Goal: Task Accomplishment & Management: Use online tool/utility

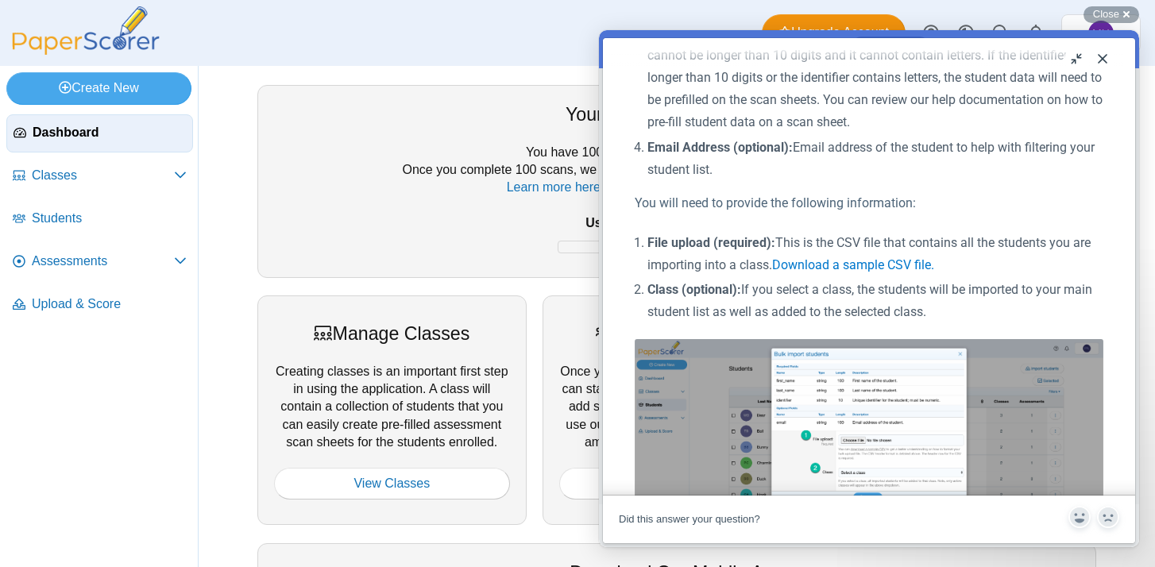
click at [1103, 60] on button "Close" at bounding box center [1102, 58] width 25 height 25
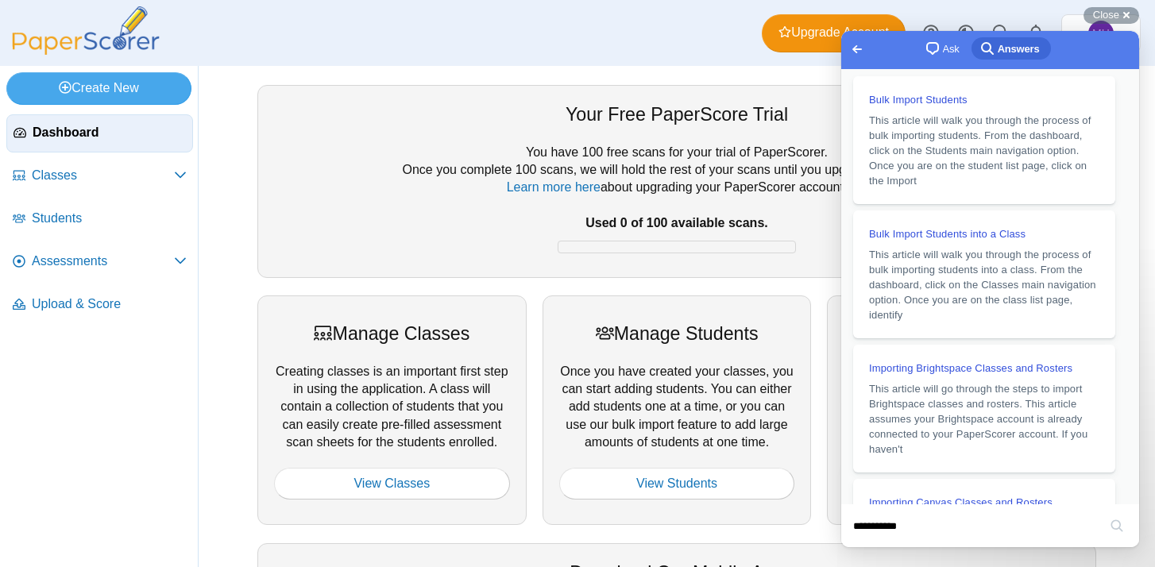
scroll to position [900, 0]
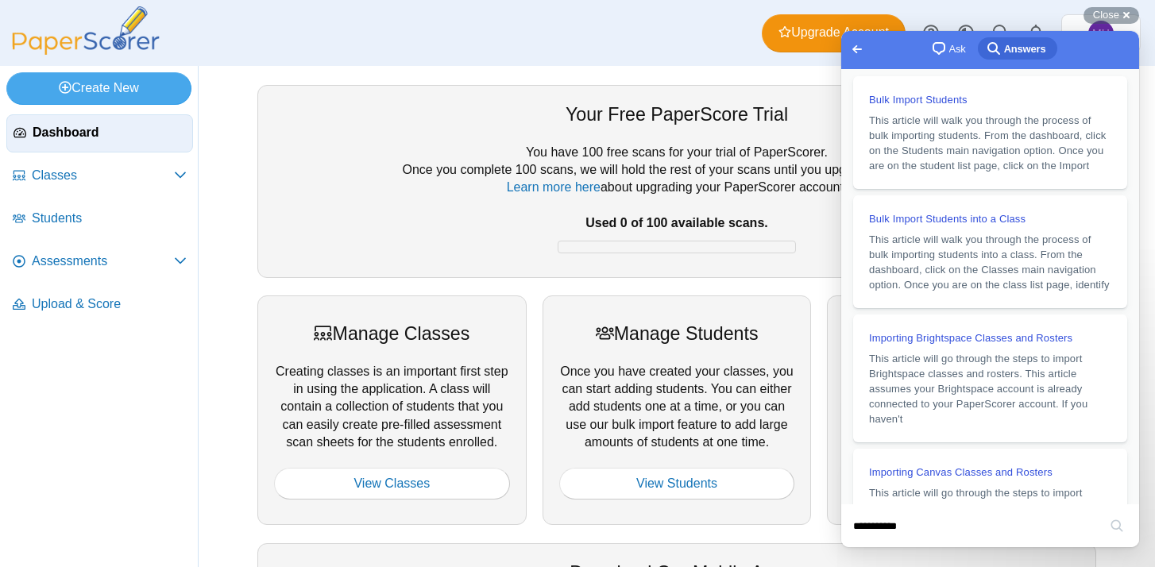
click at [855, 55] on span "Go back" at bounding box center [857, 49] width 19 height 19
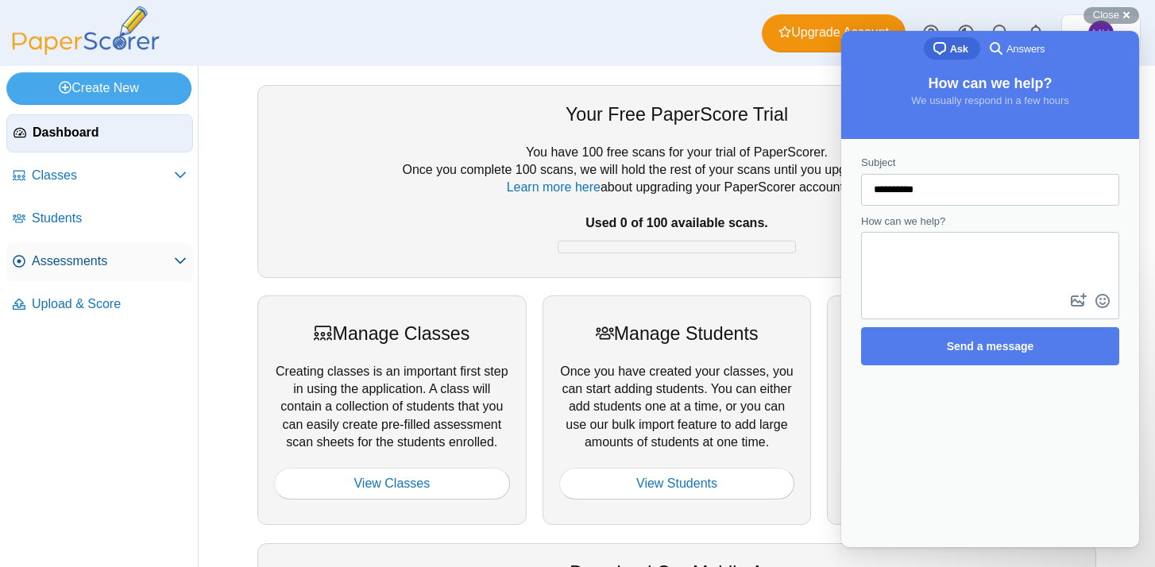
click at [81, 266] on span "Assessments" at bounding box center [103, 261] width 142 height 17
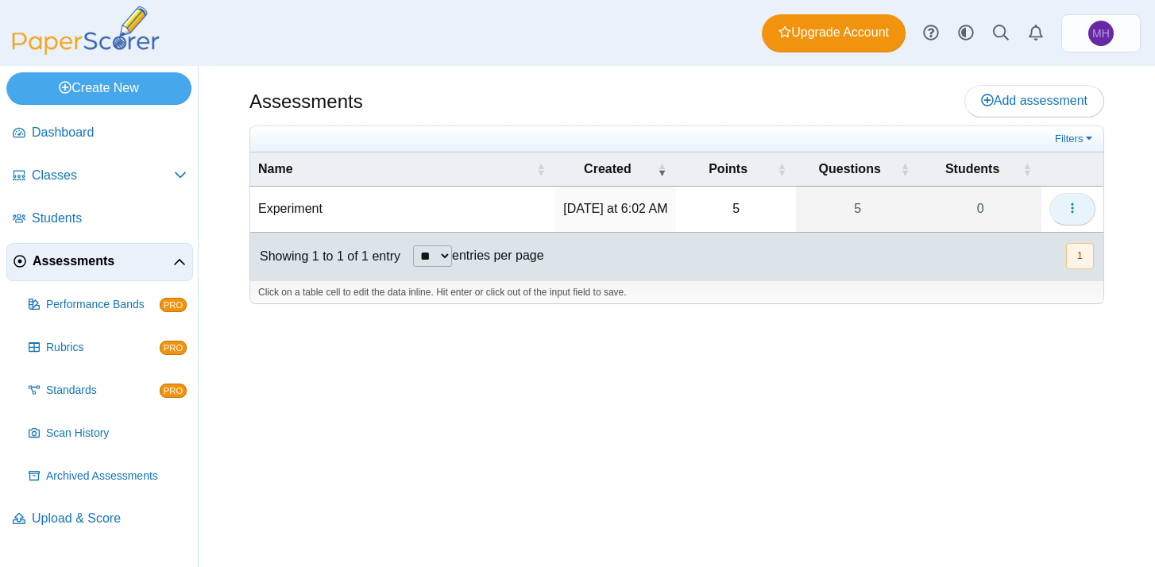
click at [1074, 210] on icon "button" at bounding box center [1072, 208] width 13 height 13
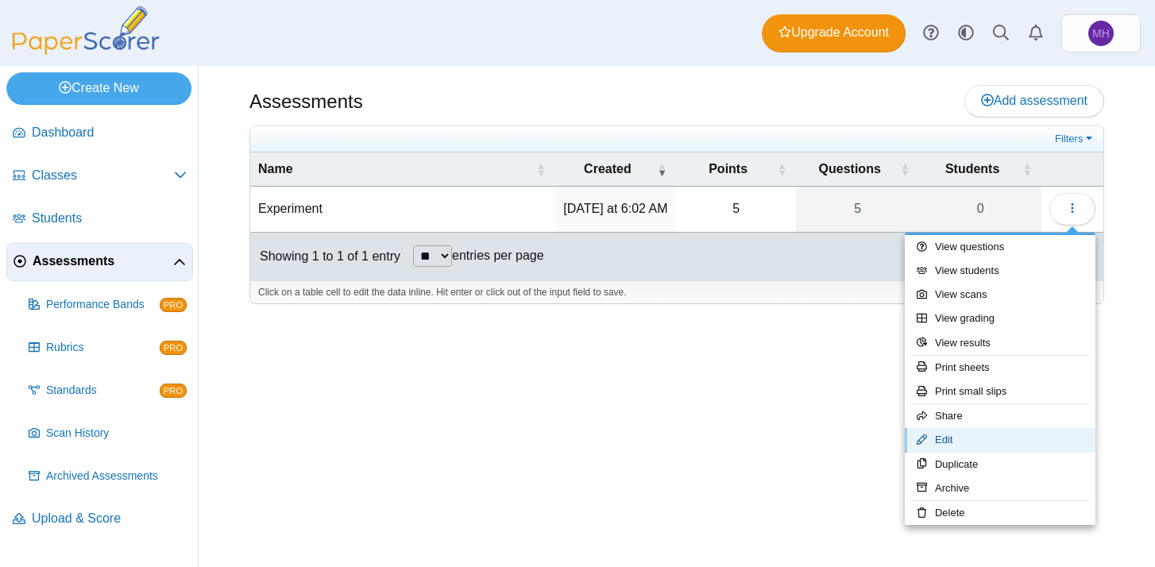
click at [937, 446] on link "Edit" at bounding box center [1000, 440] width 191 height 24
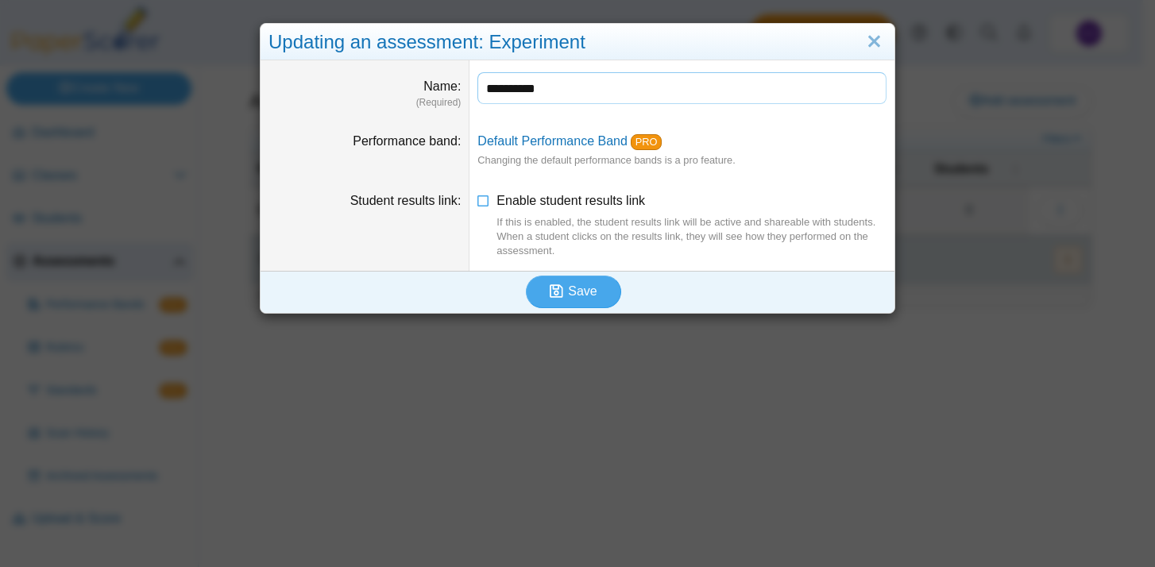
drag, startPoint x: 567, startPoint y: 91, endPoint x: 481, endPoint y: 87, distance: 85.9
click at [481, 87] on input "**********" at bounding box center [681, 88] width 409 height 32
type input "**********"
click at [556, 285] on icon "submit" at bounding box center [557, 291] width 14 height 15
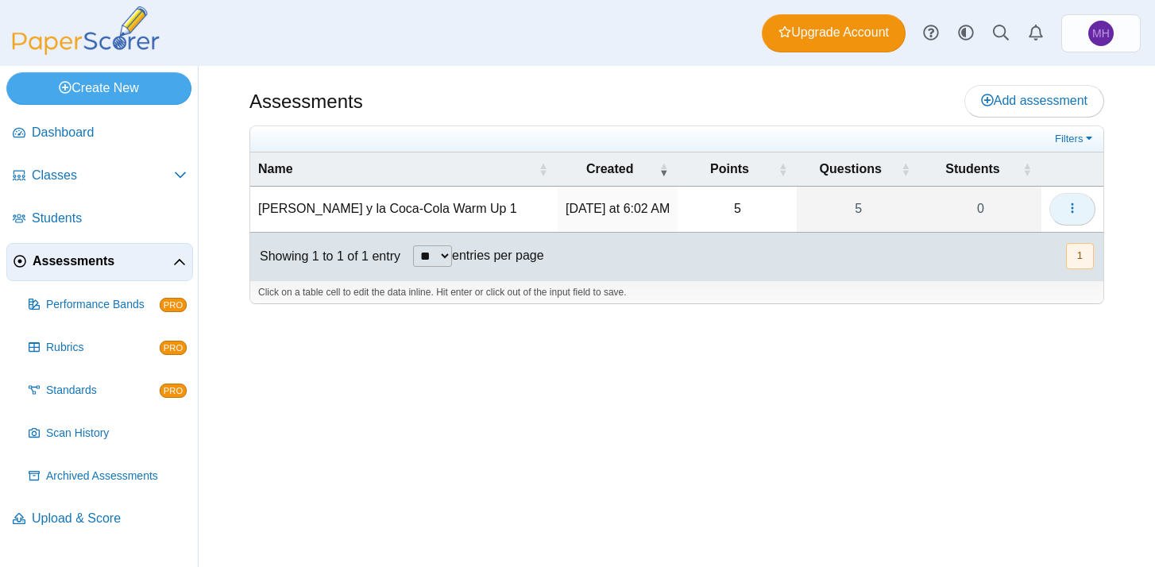
click at [1077, 214] on icon "button" at bounding box center [1072, 208] width 13 height 13
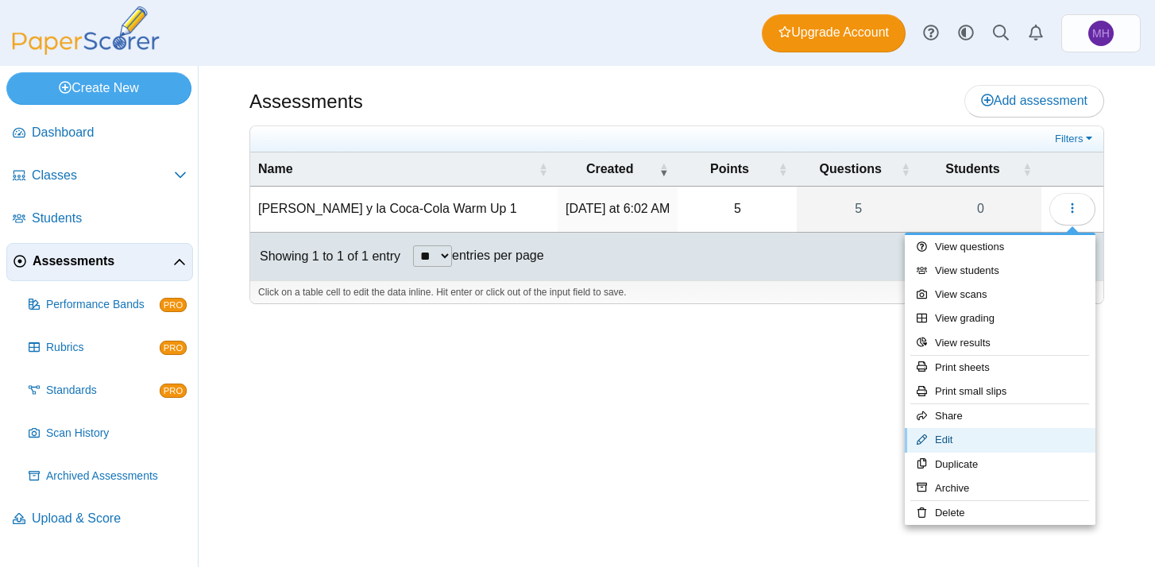
click at [959, 442] on link "Edit" at bounding box center [1000, 440] width 191 height 24
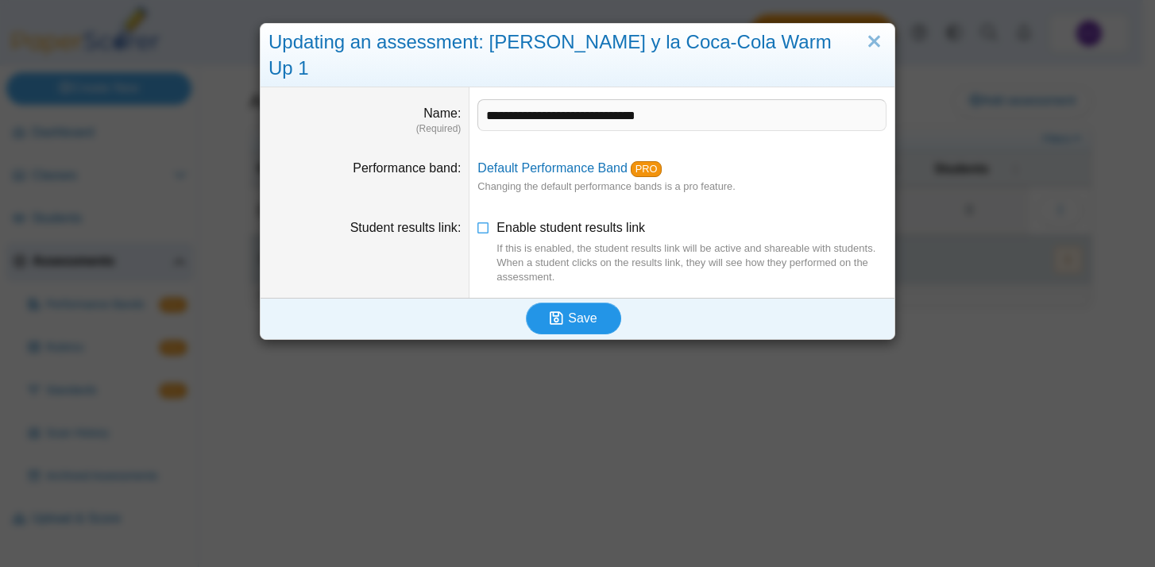
click at [590, 303] on button "Save" at bounding box center [573, 319] width 95 height 32
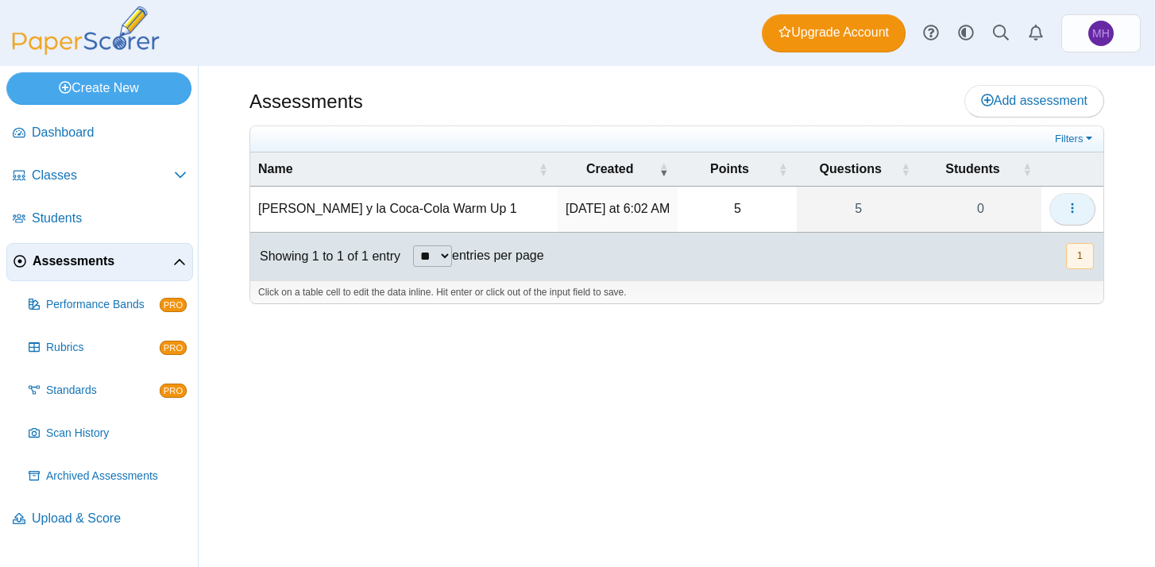
click at [1076, 209] on icon "button" at bounding box center [1072, 208] width 13 height 13
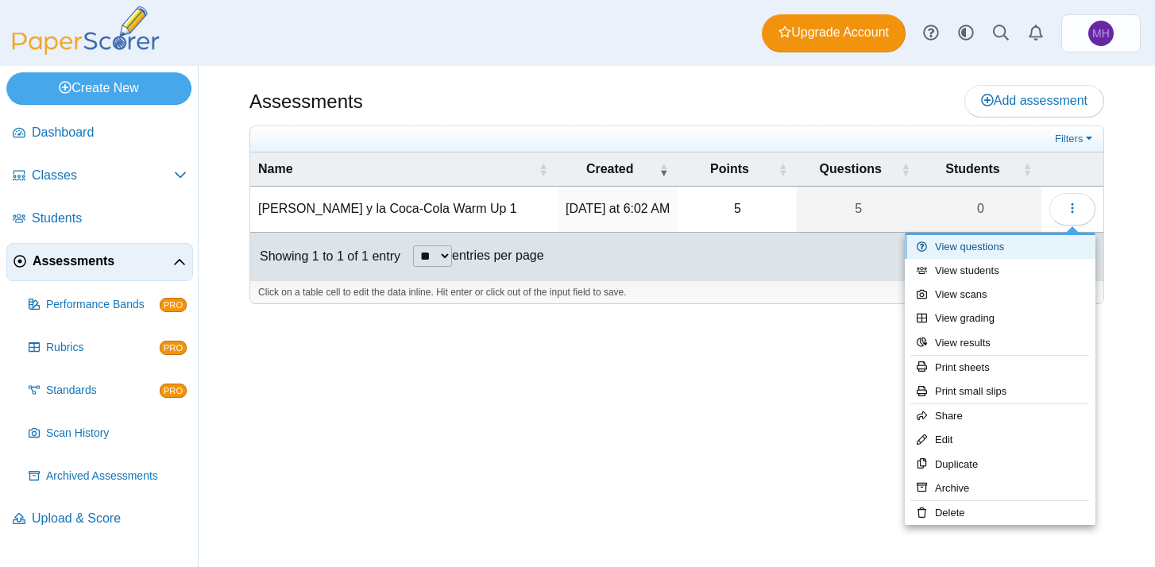
click at [991, 251] on link "View questions" at bounding box center [1000, 247] width 191 height 24
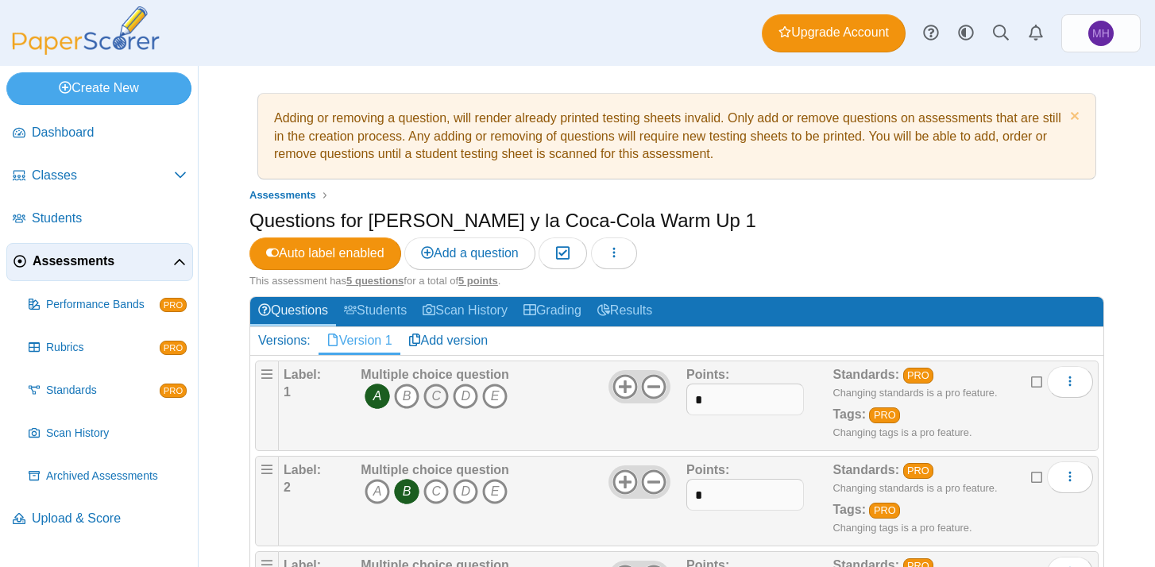
click at [434, 384] on icon "C" at bounding box center [435, 396] width 25 height 25
click at [382, 384] on icon "A" at bounding box center [377, 396] width 25 height 25
click at [459, 479] on icon "D" at bounding box center [465, 491] width 25 height 25
click at [413, 479] on icon "B" at bounding box center [406, 491] width 25 height 25
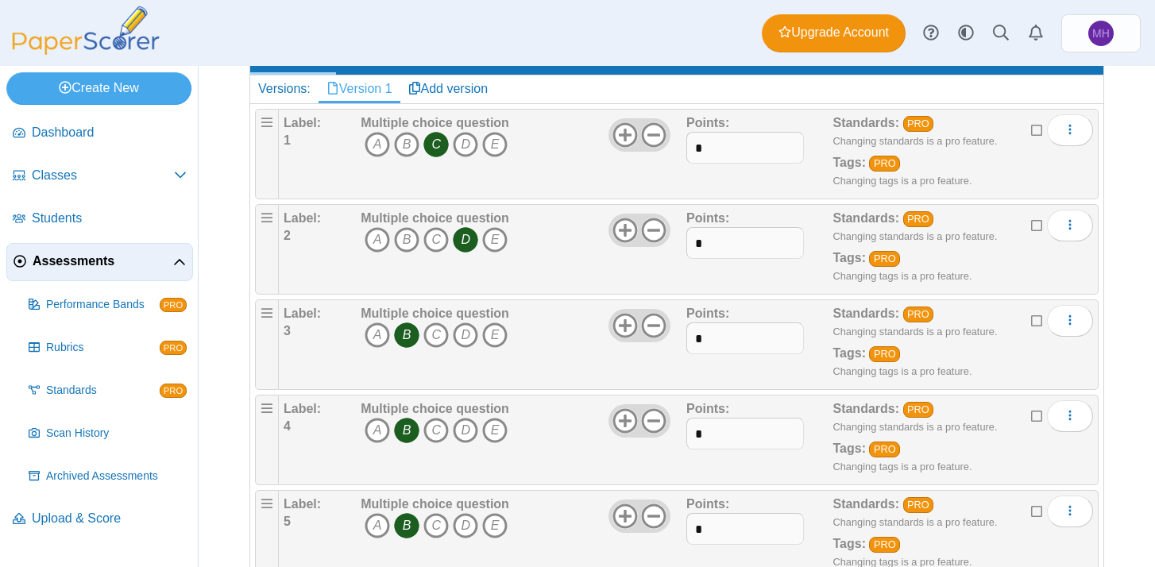
scroll to position [250, 0]
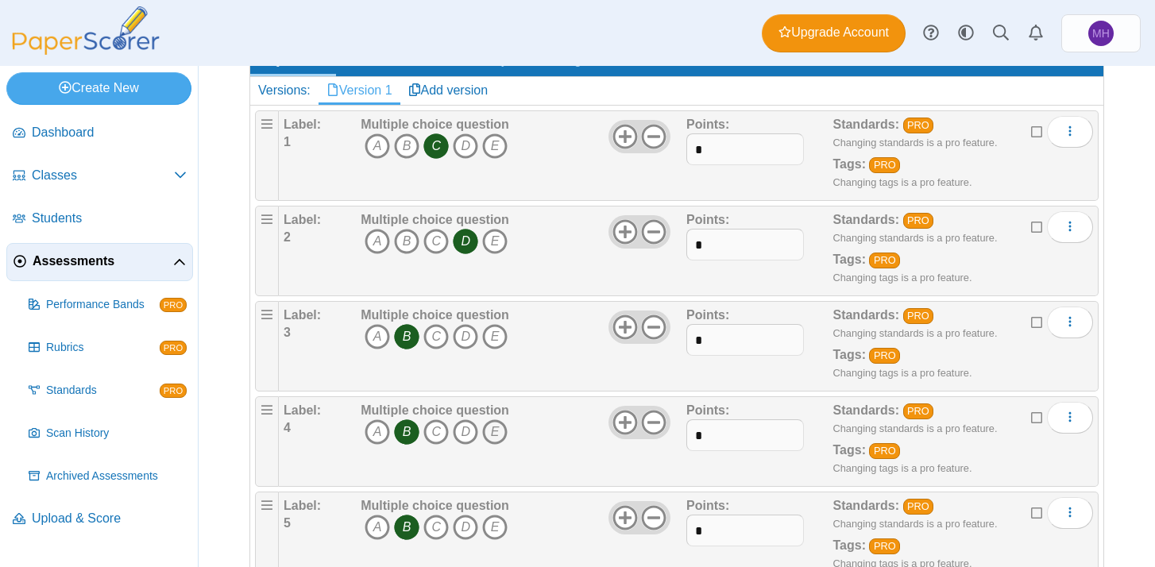
click at [495, 419] on icon "E" at bounding box center [494, 431] width 25 height 25
click at [411, 419] on icon "B" at bounding box center [406, 431] width 25 height 25
click at [372, 515] on icon "A" at bounding box center [377, 527] width 25 height 25
click at [407, 515] on icon "B" at bounding box center [406, 527] width 25 height 25
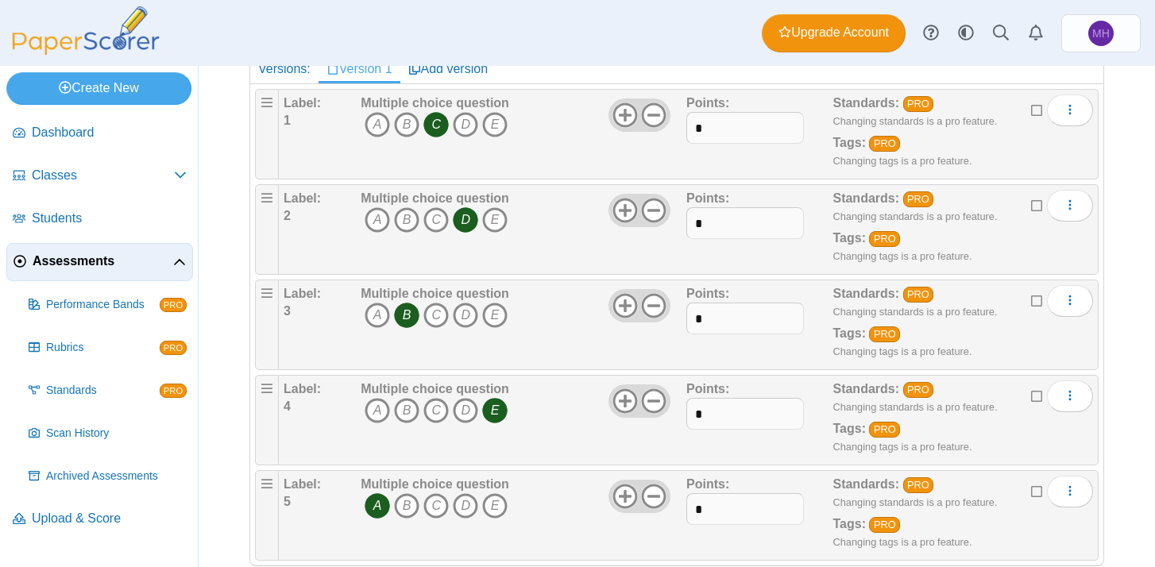
scroll to position [0, 0]
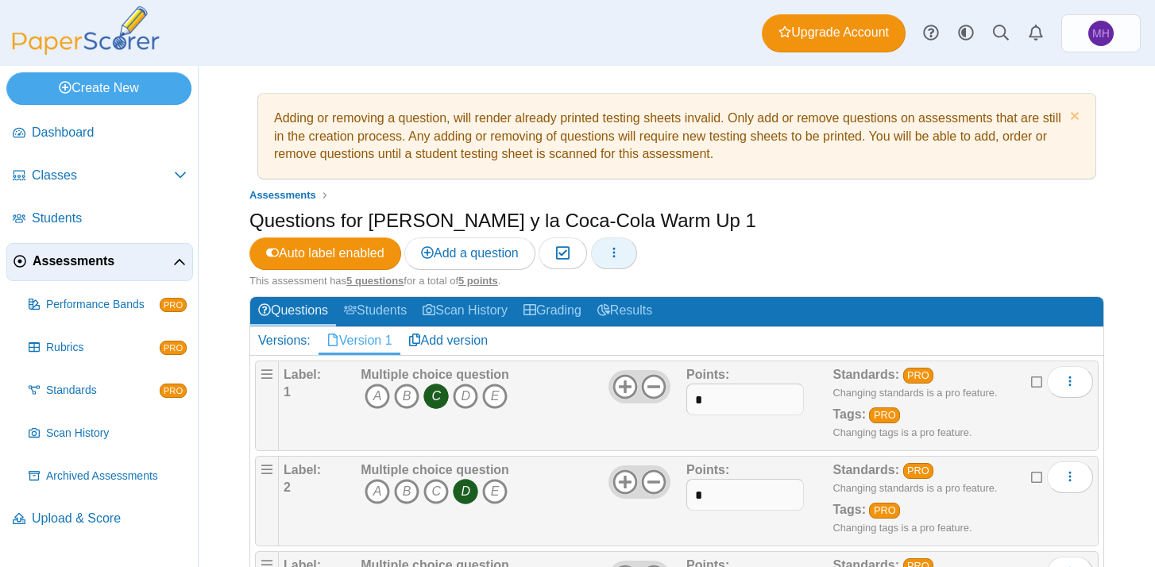
click at [620, 246] on icon "button" at bounding box center [614, 252] width 13 height 13
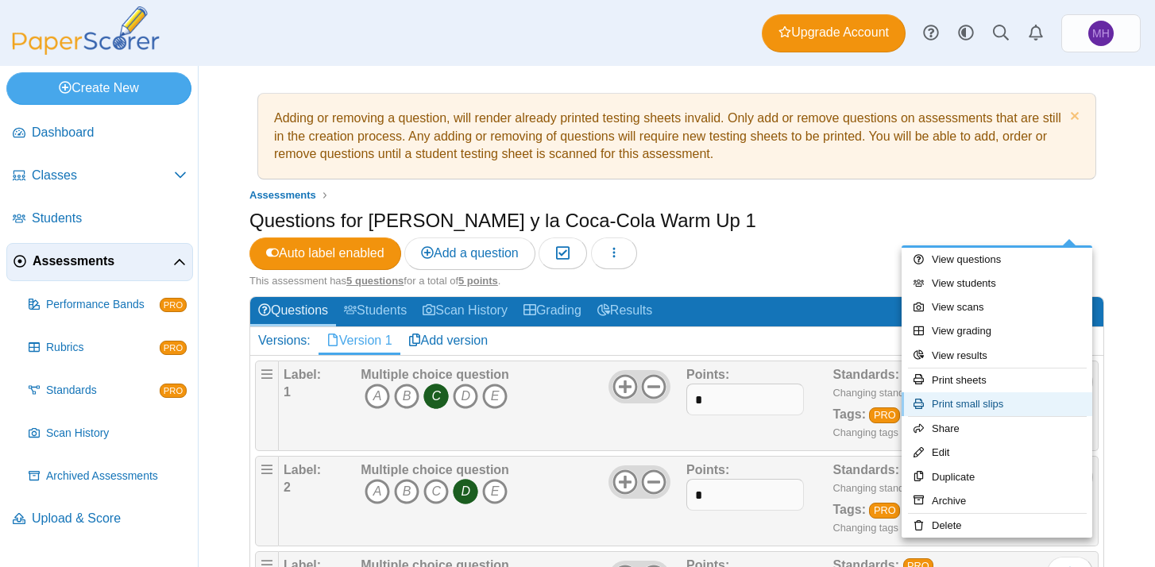
click at [983, 392] on link "Print small slips" at bounding box center [997, 404] width 191 height 24
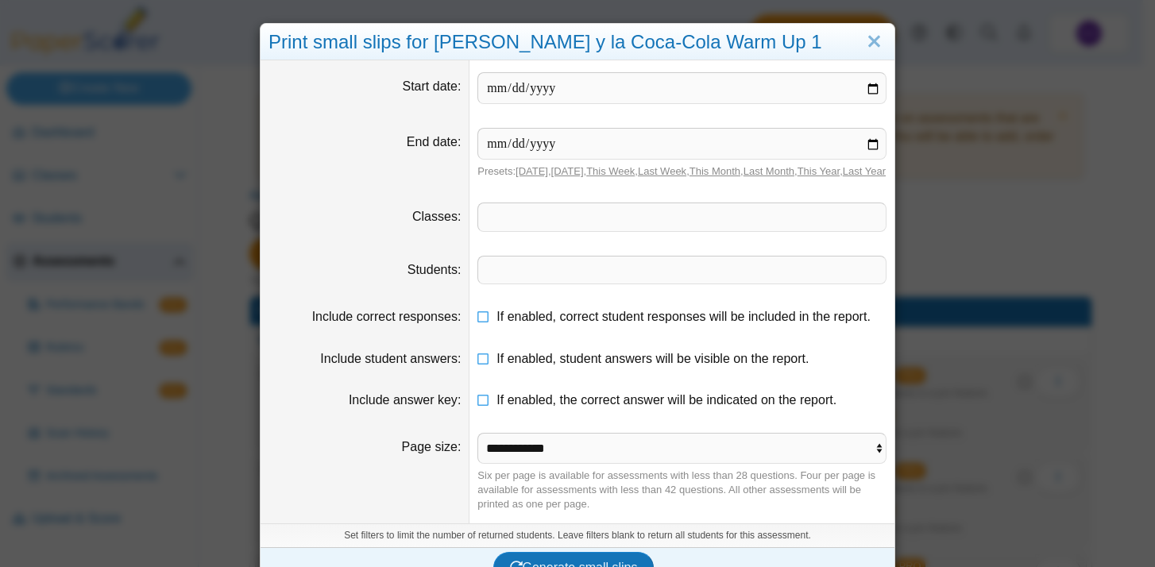
click at [495, 87] on input "date" at bounding box center [681, 88] width 409 height 32
click at [491, 87] on input "date" at bounding box center [681, 88] width 409 height 32
type input "**********"
click at [496, 142] on input "date" at bounding box center [681, 144] width 409 height 32
type input "**********"
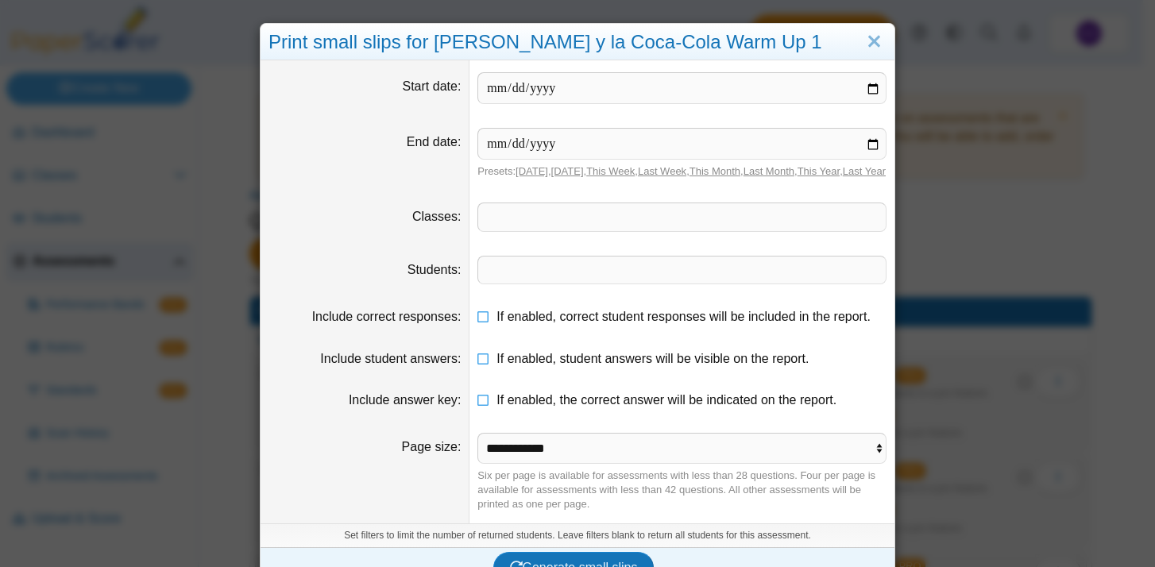
click at [629, 230] on span at bounding box center [681, 216] width 407 height 27
click at [620, 230] on span at bounding box center [681, 216] width 407 height 27
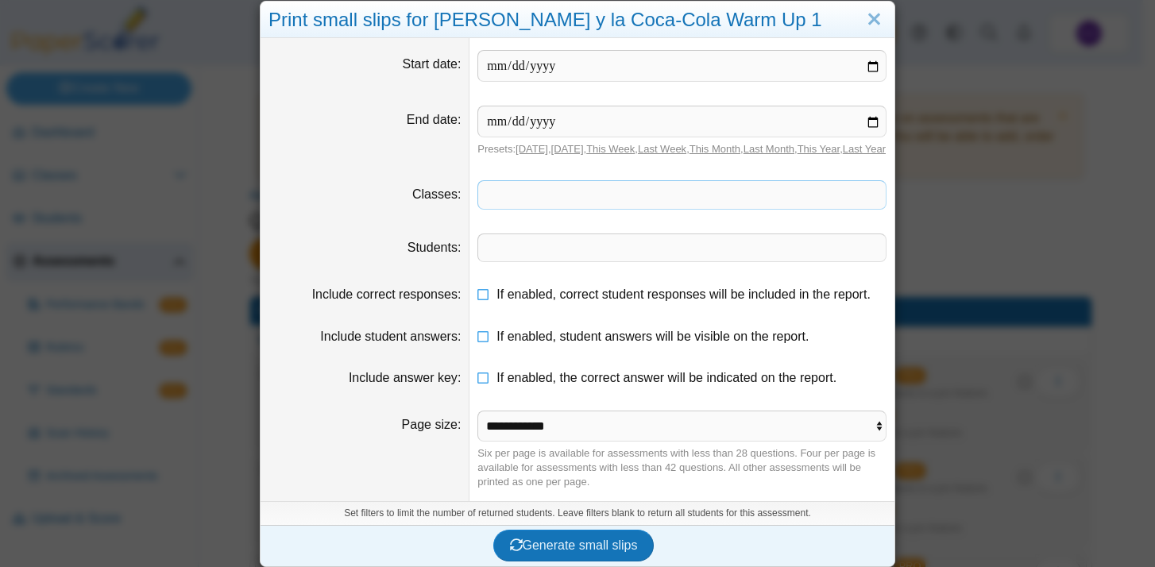
scroll to position [44, 0]
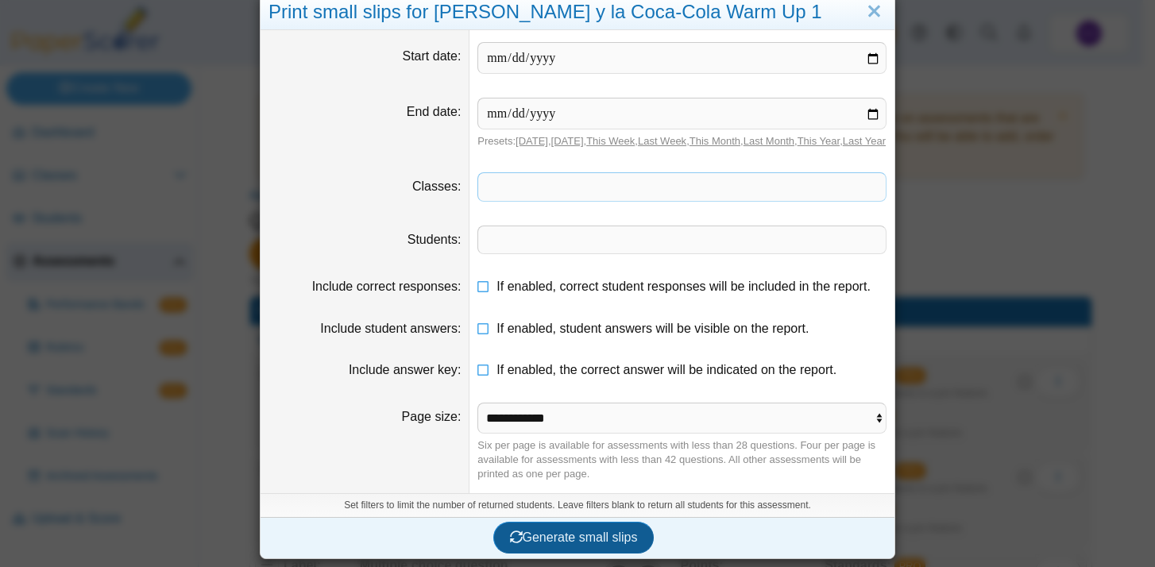
click at [608, 540] on span "Generate small slips" at bounding box center [574, 538] width 128 height 14
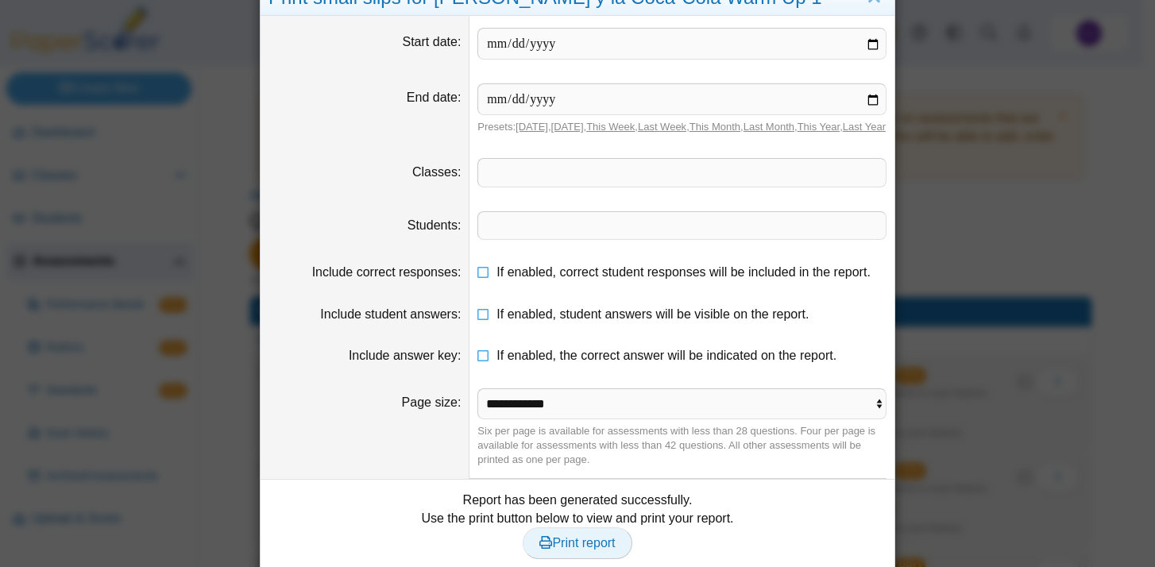
click at [592, 550] on span "Print report" at bounding box center [576, 543] width 75 height 14
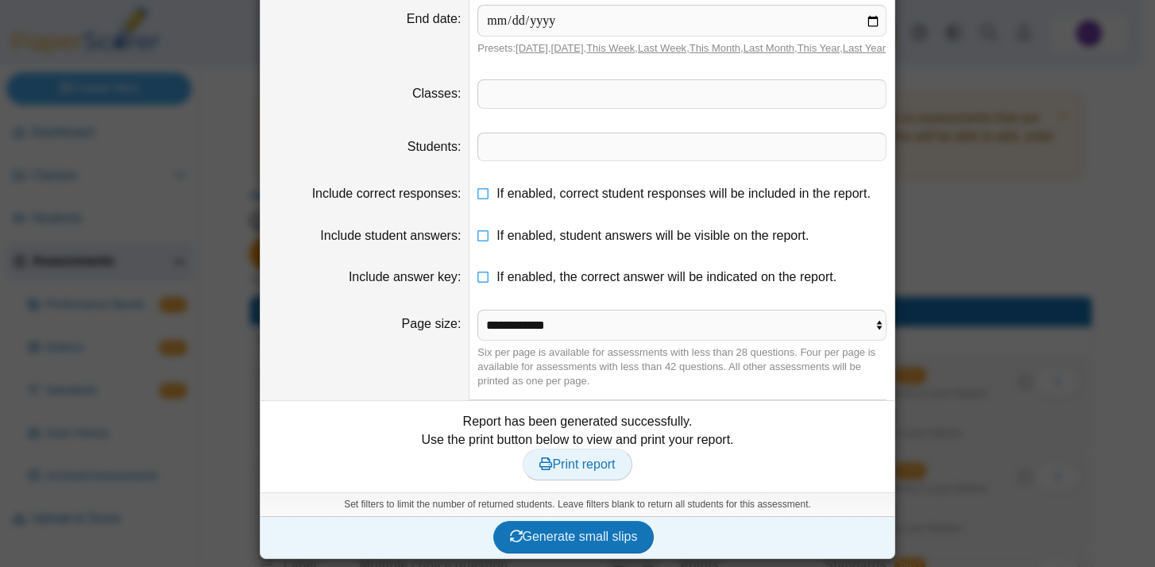
scroll to position [137, 0]
click at [1001, 351] on div "**********" at bounding box center [577, 283] width 1155 height 567
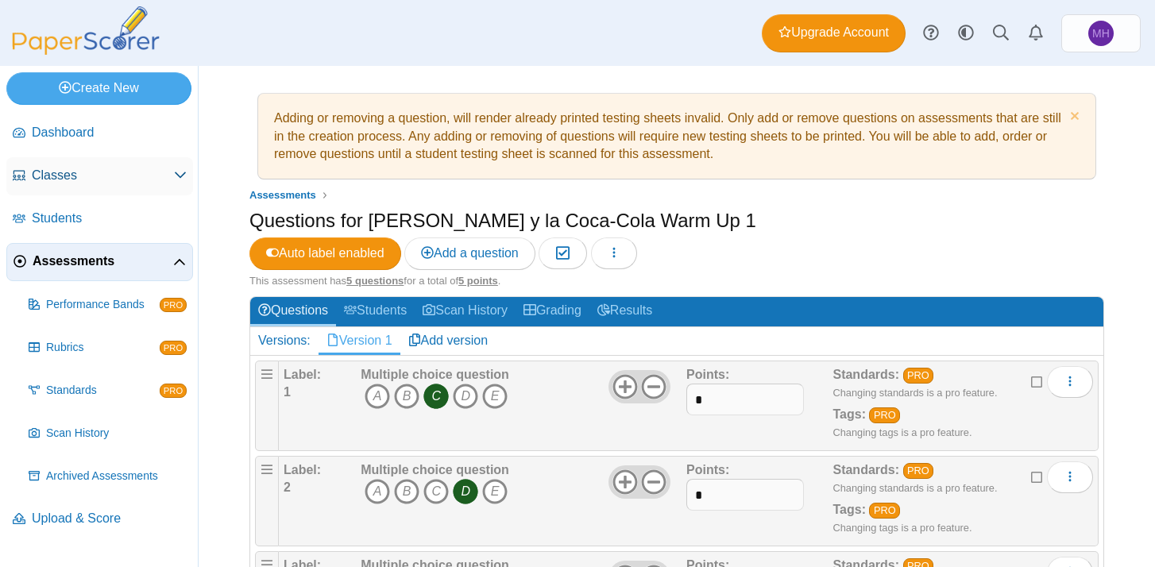
click at [52, 175] on span "Classes" at bounding box center [103, 175] width 142 height 17
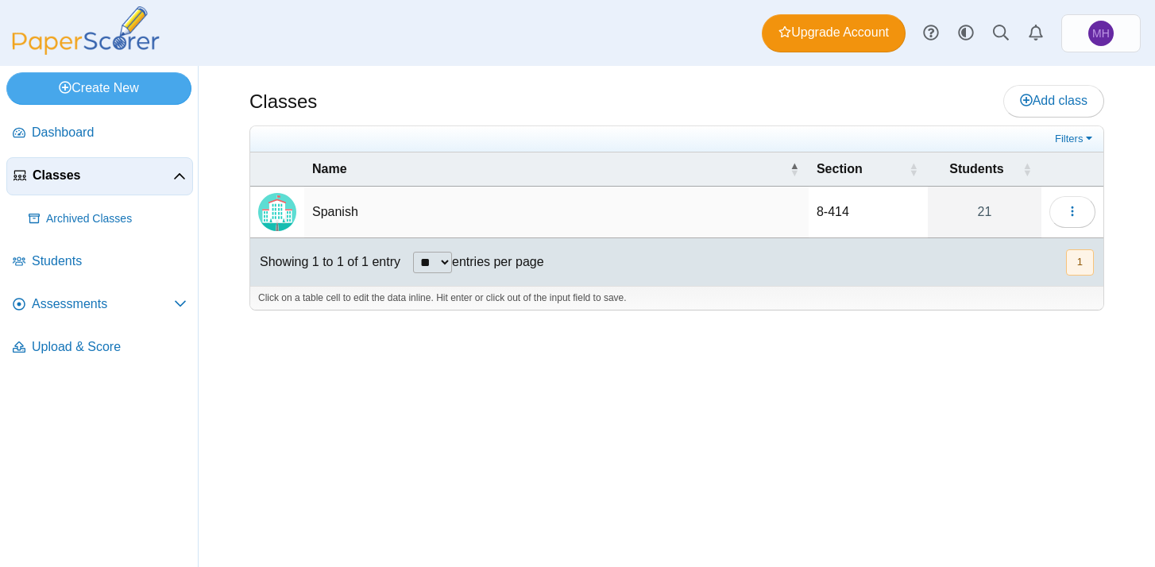
click at [343, 206] on td "Spanish" at bounding box center [556, 213] width 504 height 52
click at [383, 308] on div "Click on a table cell to edit the data inline. Hit enter or click out of the in…" at bounding box center [676, 298] width 853 height 24
click at [1075, 210] on icon "button" at bounding box center [1072, 211] width 13 height 13
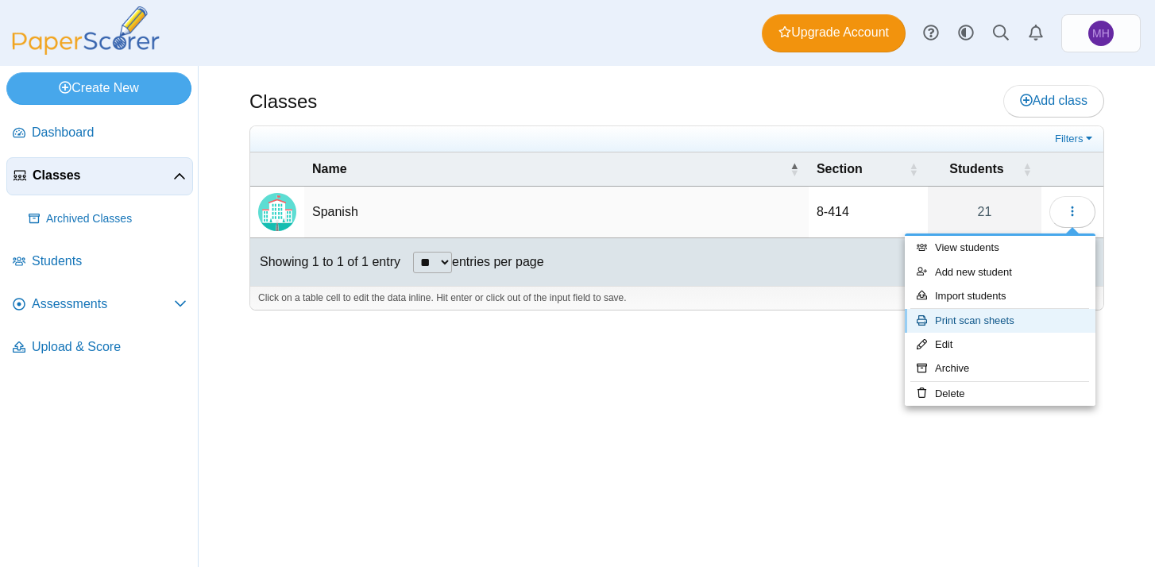
click at [987, 315] on link "Print scan sheets" at bounding box center [1000, 321] width 191 height 24
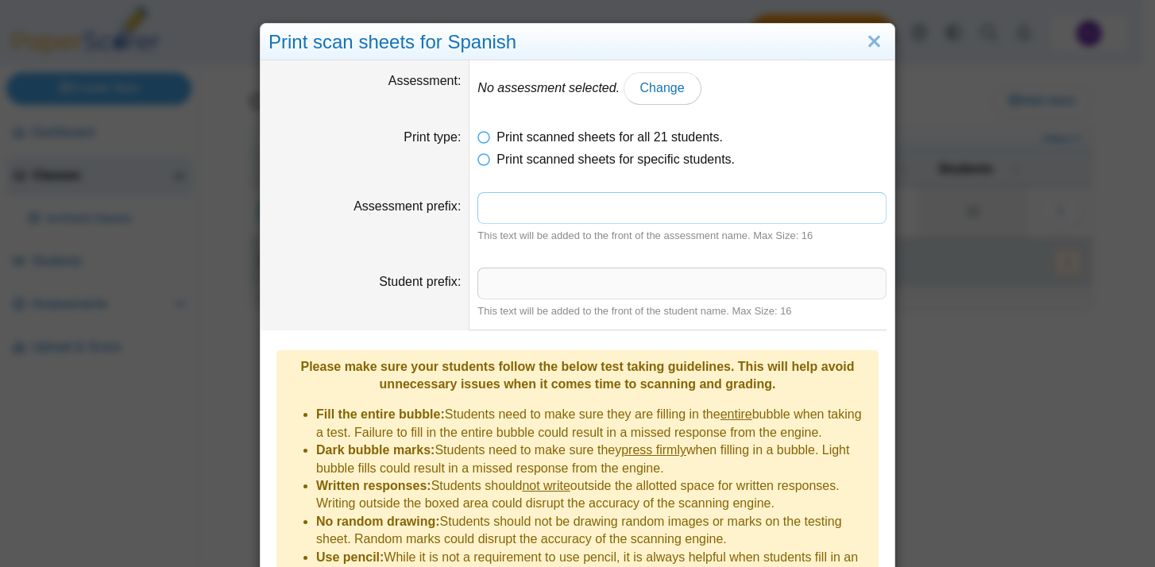
click at [651, 203] on input "Assessment prefix" at bounding box center [681, 208] width 409 height 32
type input "*******"
click at [663, 91] on span "Change" at bounding box center [662, 88] width 44 height 14
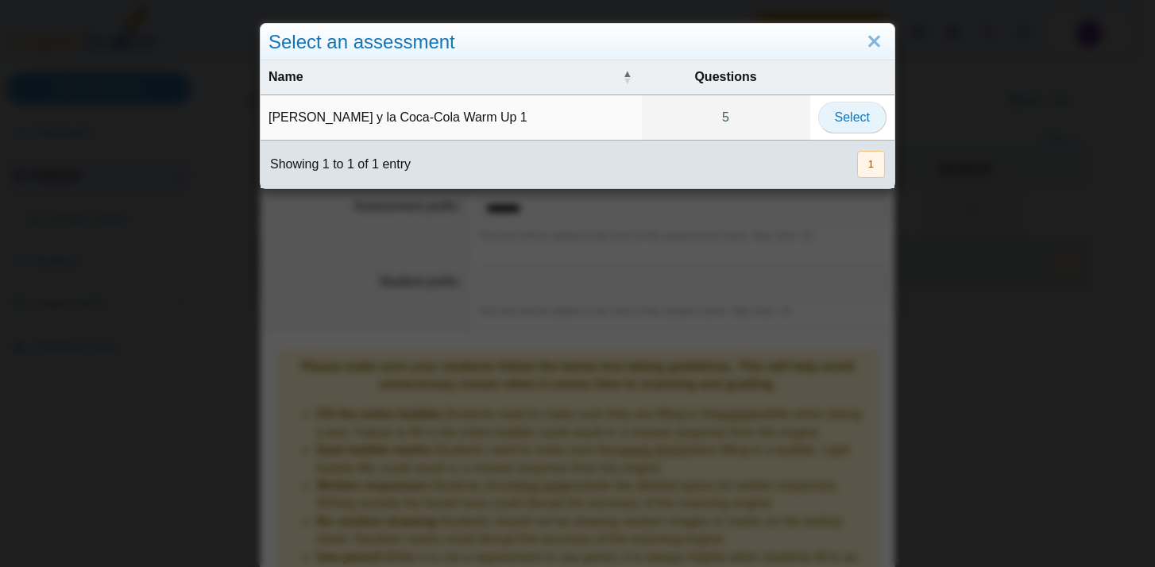
click at [842, 116] on span "Select" at bounding box center [852, 117] width 35 height 14
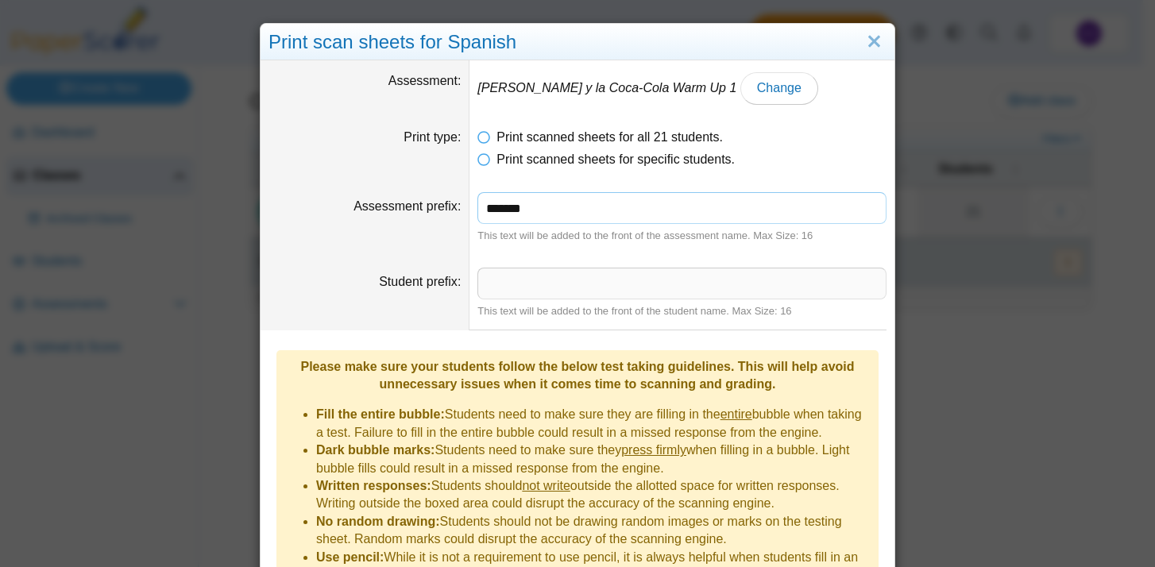
drag, startPoint x: 549, startPoint y: 200, endPoint x: 496, endPoint y: 195, distance: 53.5
click at [496, 195] on input "*******" at bounding box center [681, 208] width 409 height 32
click at [1141, 112] on div "Print scan sheets for Spanish Assessment [PERSON_NAME] y la Coca-Cola Warm Up 1…" at bounding box center [577, 283] width 1155 height 567
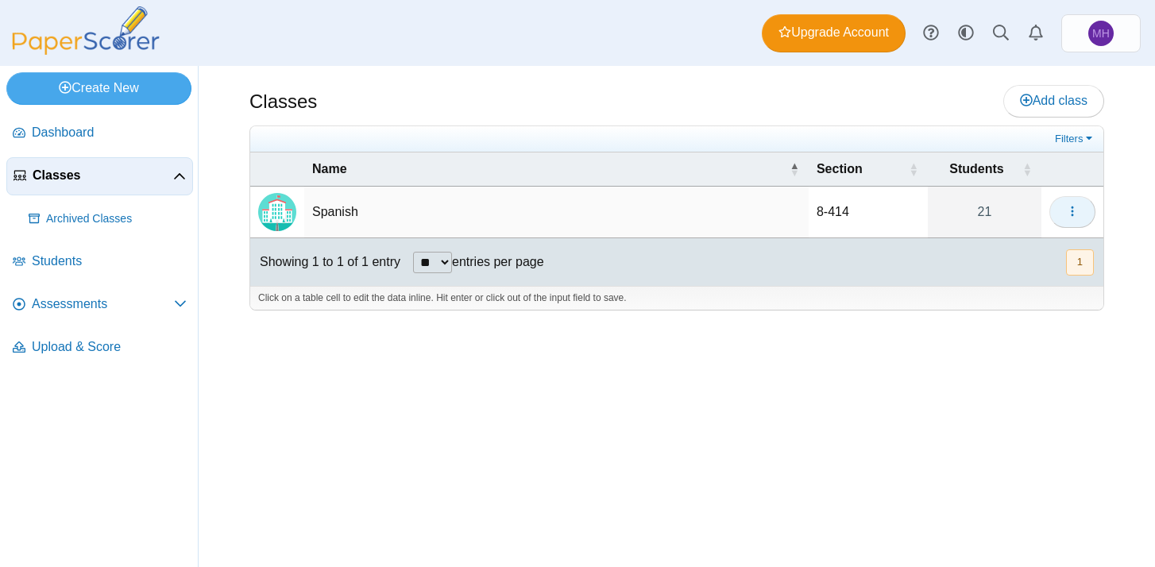
click at [1068, 209] on icon "button" at bounding box center [1072, 211] width 13 height 13
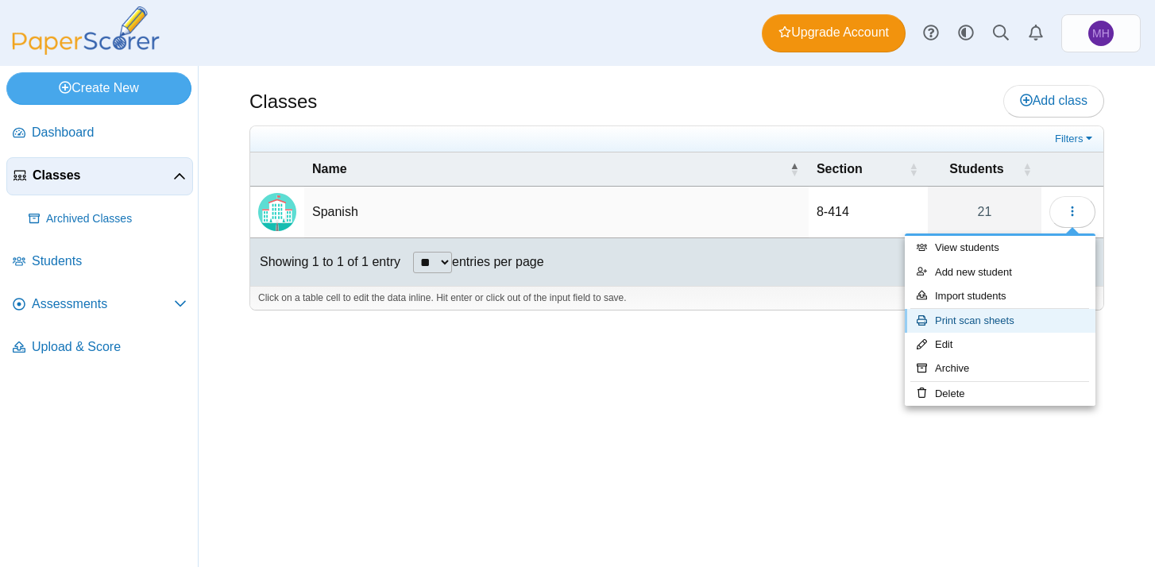
click at [971, 320] on link "Print scan sheets" at bounding box center [1000, 321] width 191 height 24
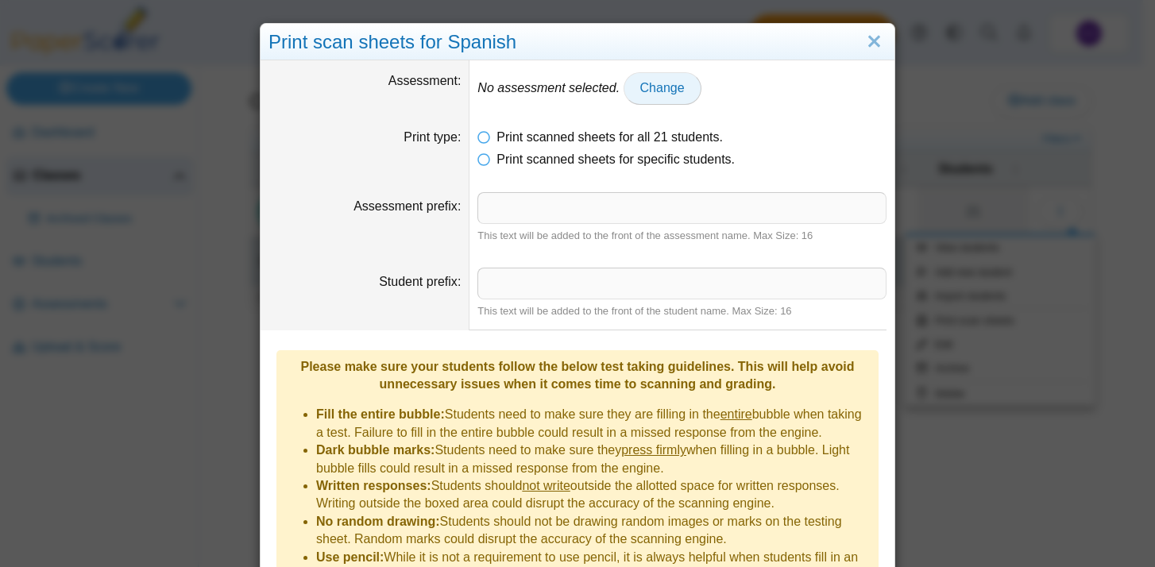
click at [660, 95] on link "Change" at bounding box center [663, 88] width 78 height 32
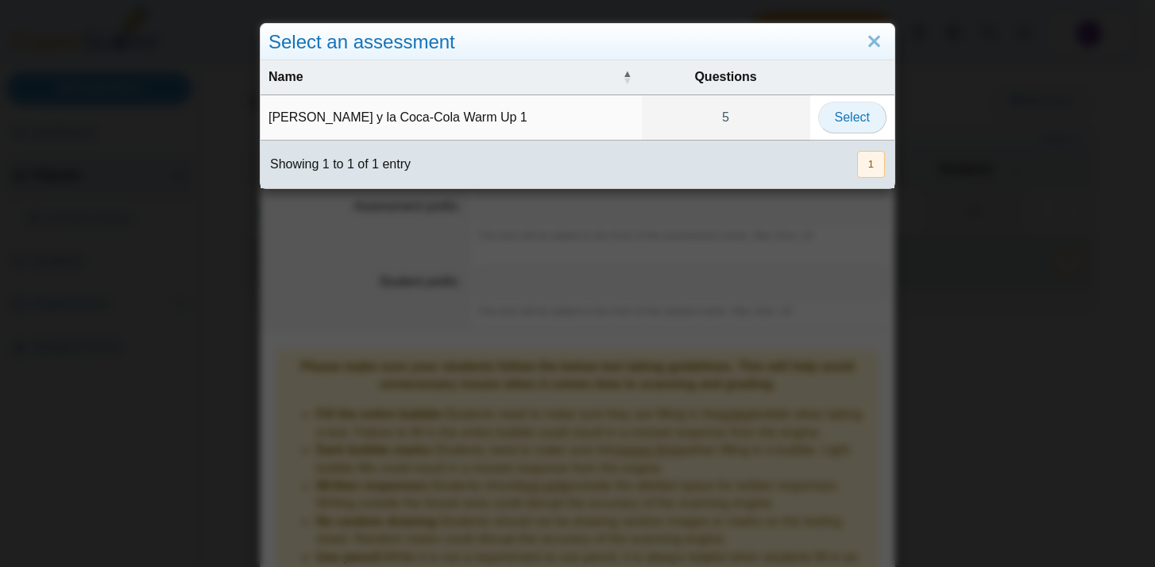
click at [855, 123] on span "Select" at bounding box center [852, 117] width 35 height 14
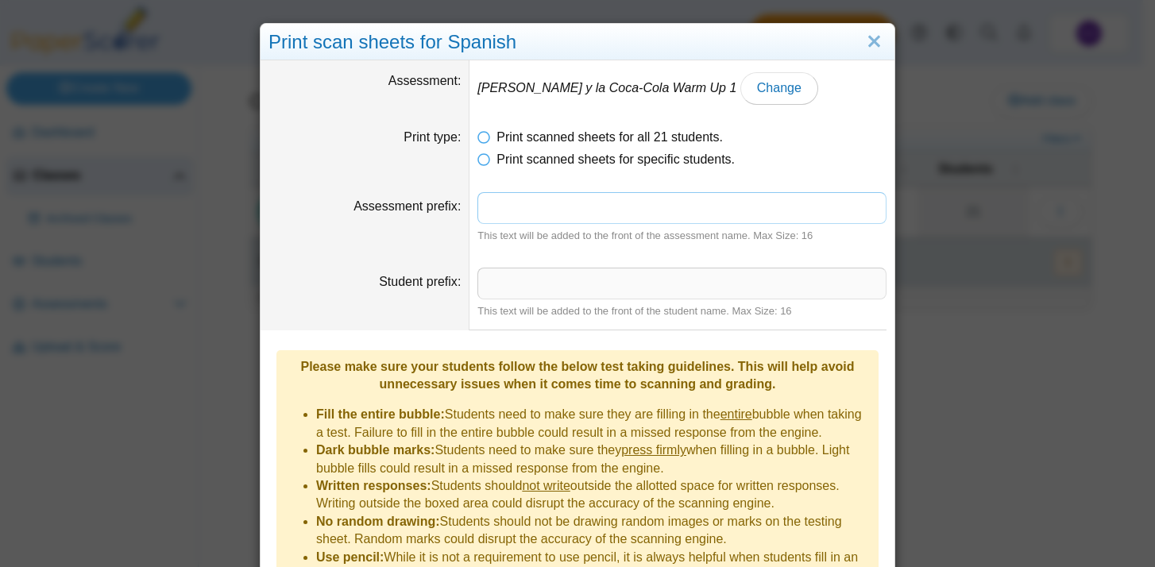
click at [618, 213] on input "Assessment prefix" at bounding box center [681, 208] width 409 height 32
drag, startPoint x: 527, startPoint y: 212, endPoint x: 578, endPoint y: 209, distance: 51.7
click at [580, 210] on input "**********" at bounding box center [681, 208] width 409 height 32
type input "**********"
click at [550, 288] on input "Student prefix" at bounding box center [681, 284] width 409 height 32
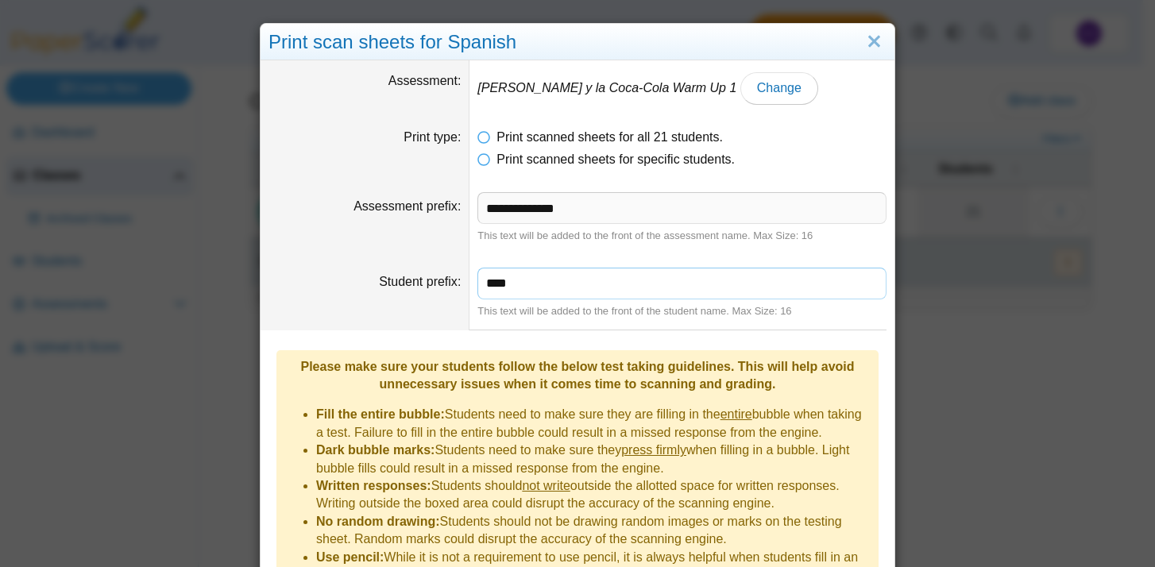
scroll to position [139, 0]
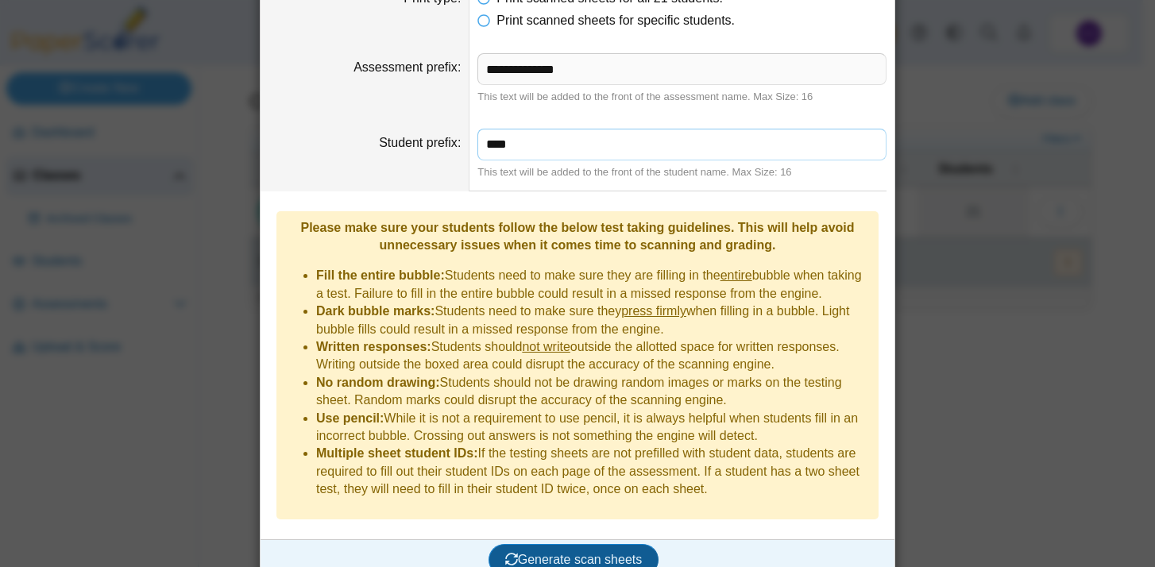
type input "****"
click at [574, 553] on span "Generate scan sheets" at bounding box center [573, 560] width 137 height 14
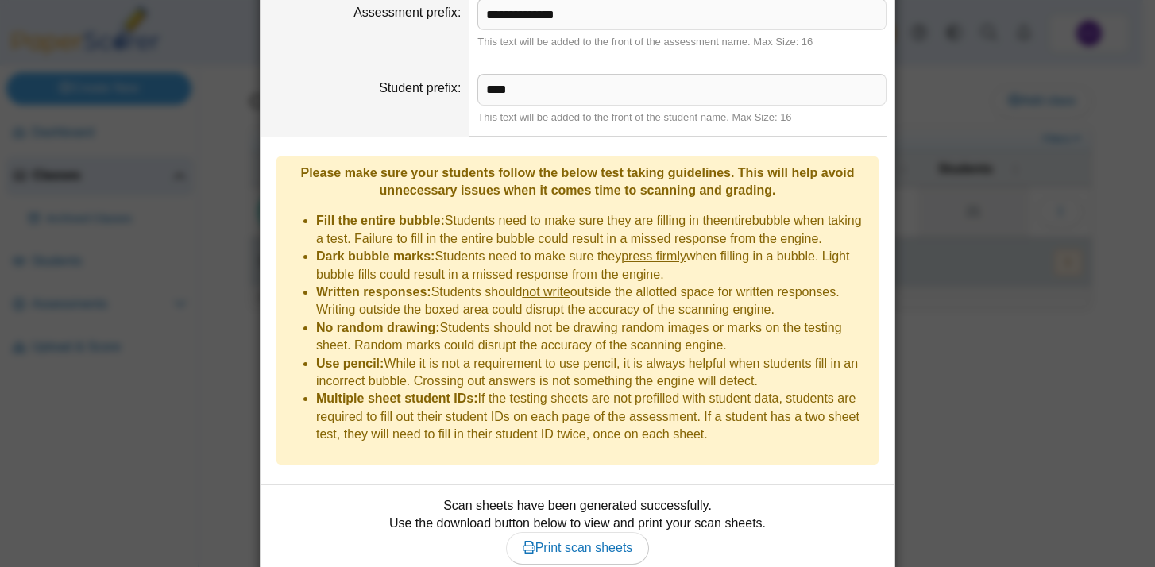
scroll to position [231, 0]
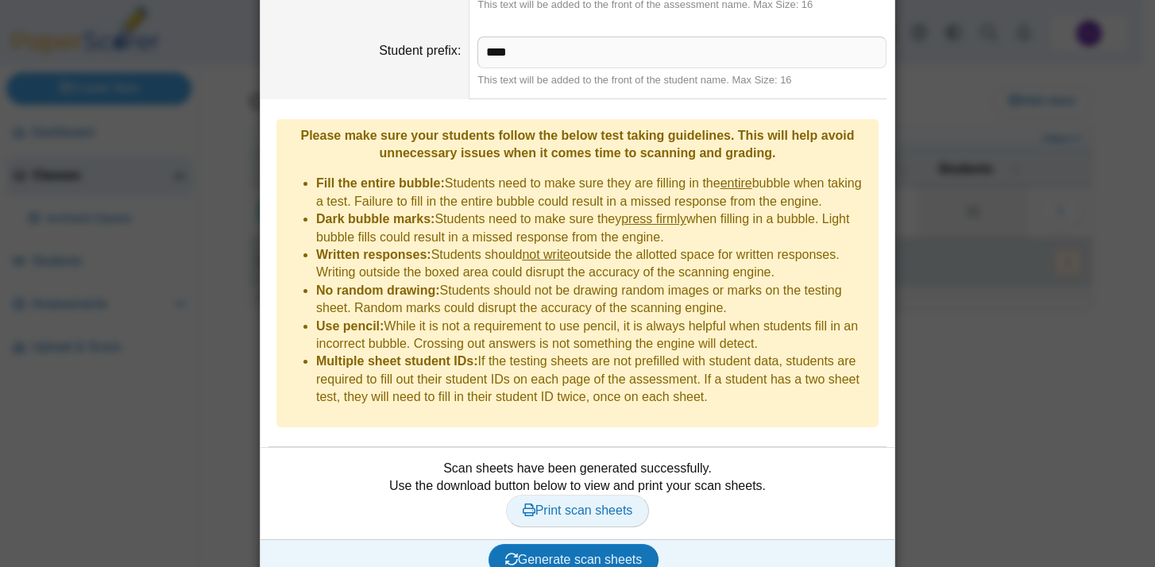
click at [580, 504] on span "Print scan sheets" at bounding box center [578, 511] width 110 height 14
